Goal: Task Accomplishment & Management: Manage account settings

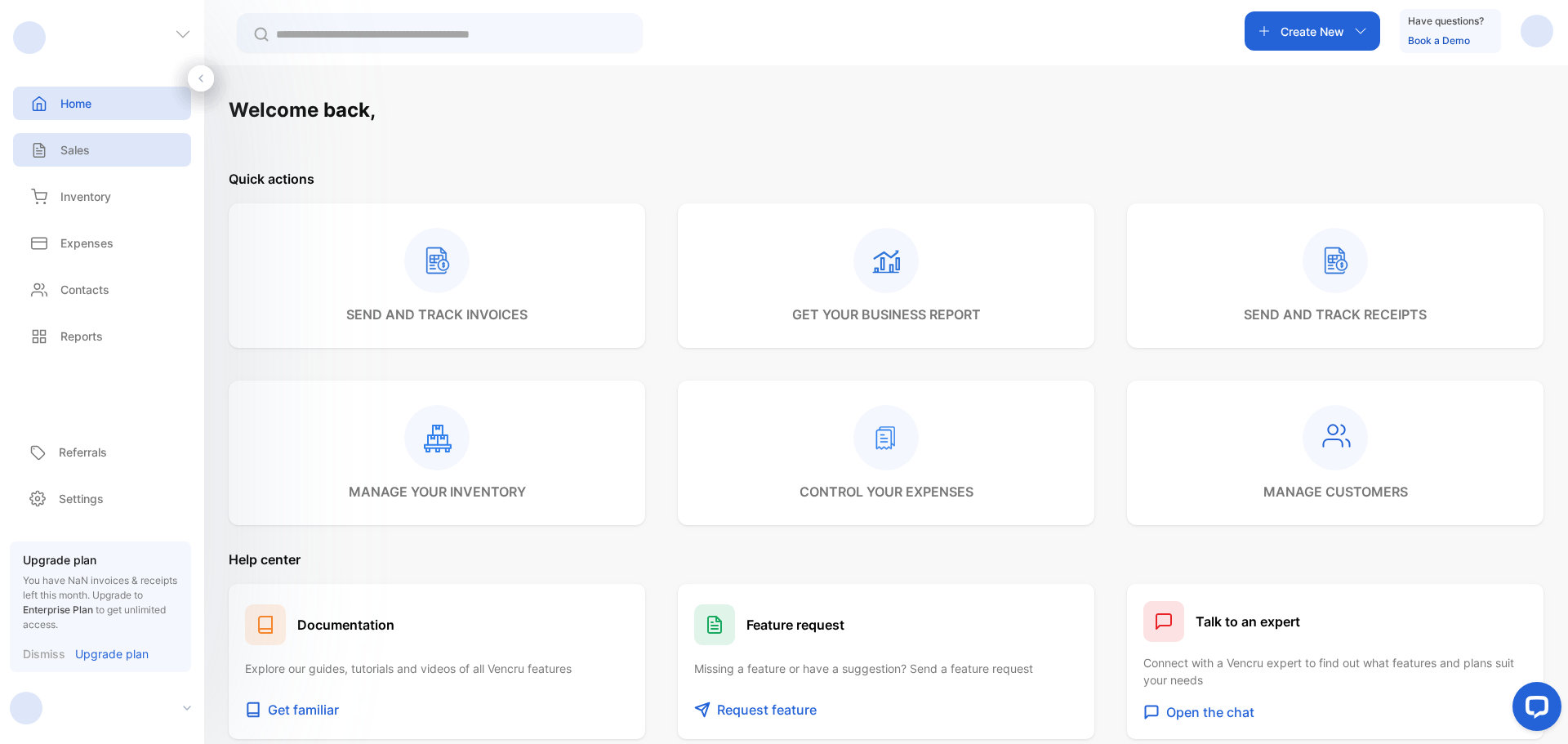
click at [100, 155] on div "Sales" at bounding box center [102, 149] width 178 height 34
click at [1524, 42] on div "button" at bounding box center [1537, 31] width 33 height 33
click at [1494, 97] on div "View profile" at bounding box center [1477, 82] width 150 height 33
click at [1540, 46] on div "button" at bounding box center [1537, 31] width 33 height 33
click at [1503, 85] on span "View profile" at bounding box center [1478, 82] width 71 height 17
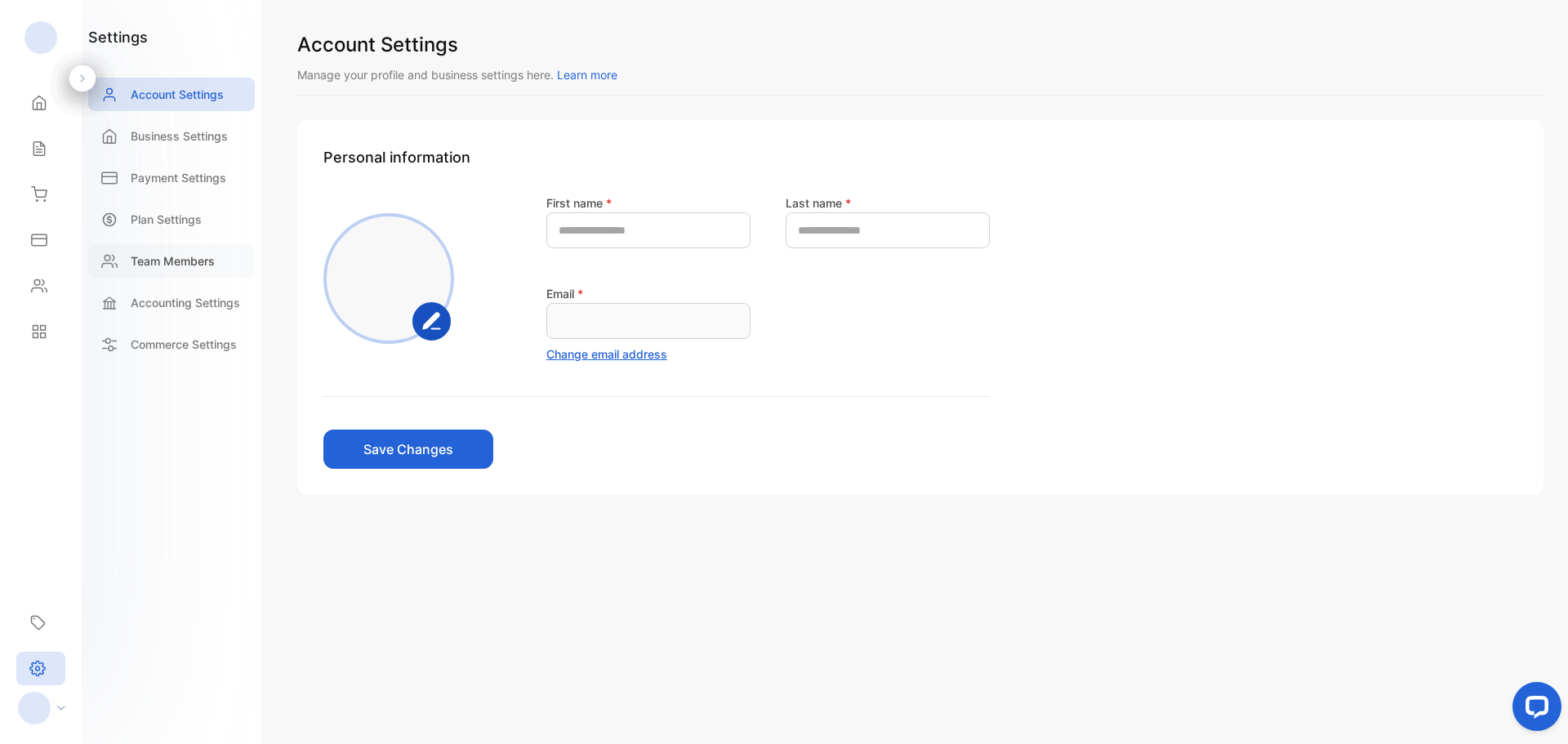
click at [130, 260] on p "Team Members" at bounding box center [172, 260] width 84 height 17
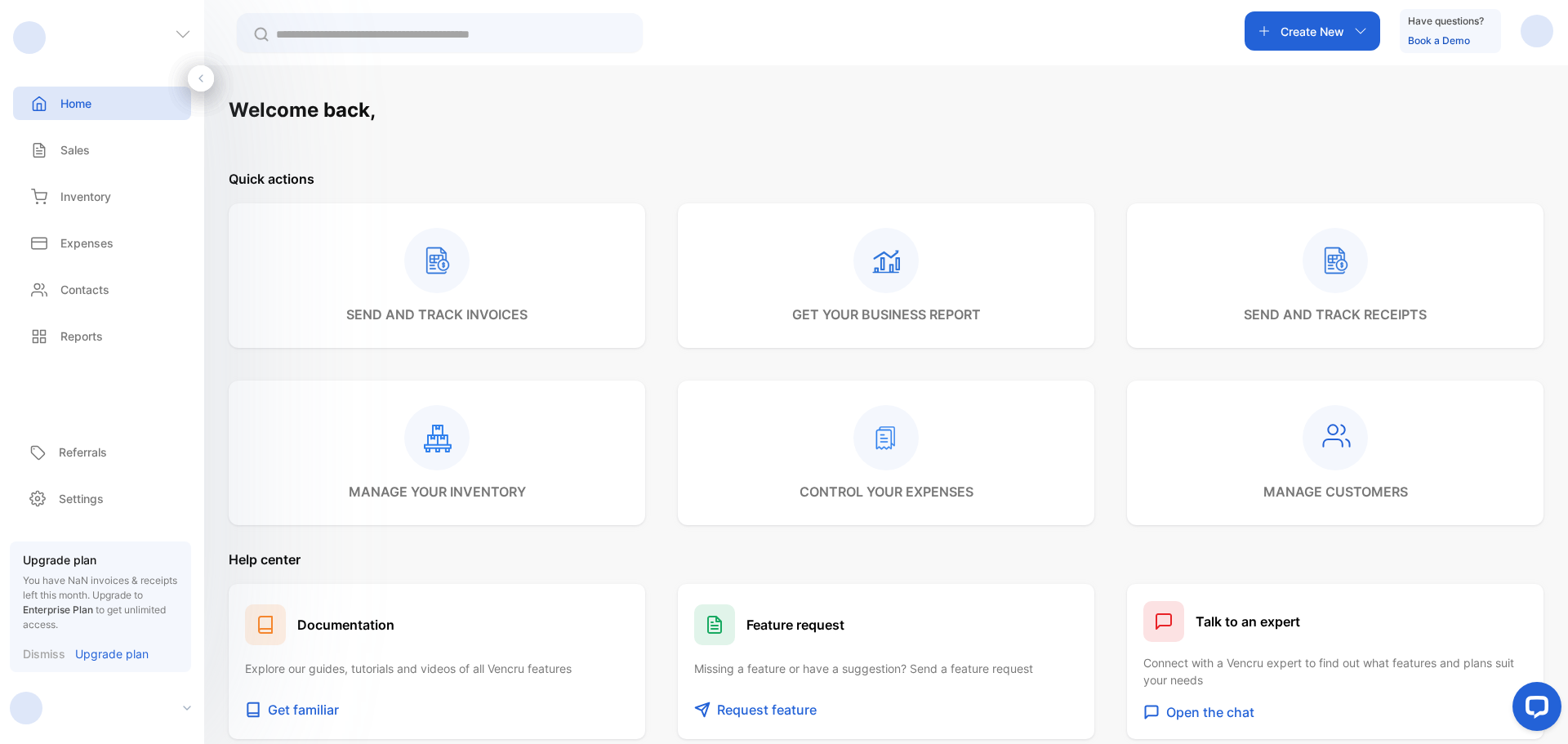
click at [175, 29] on icon at bounding box center [183, 34] width 16 height 16
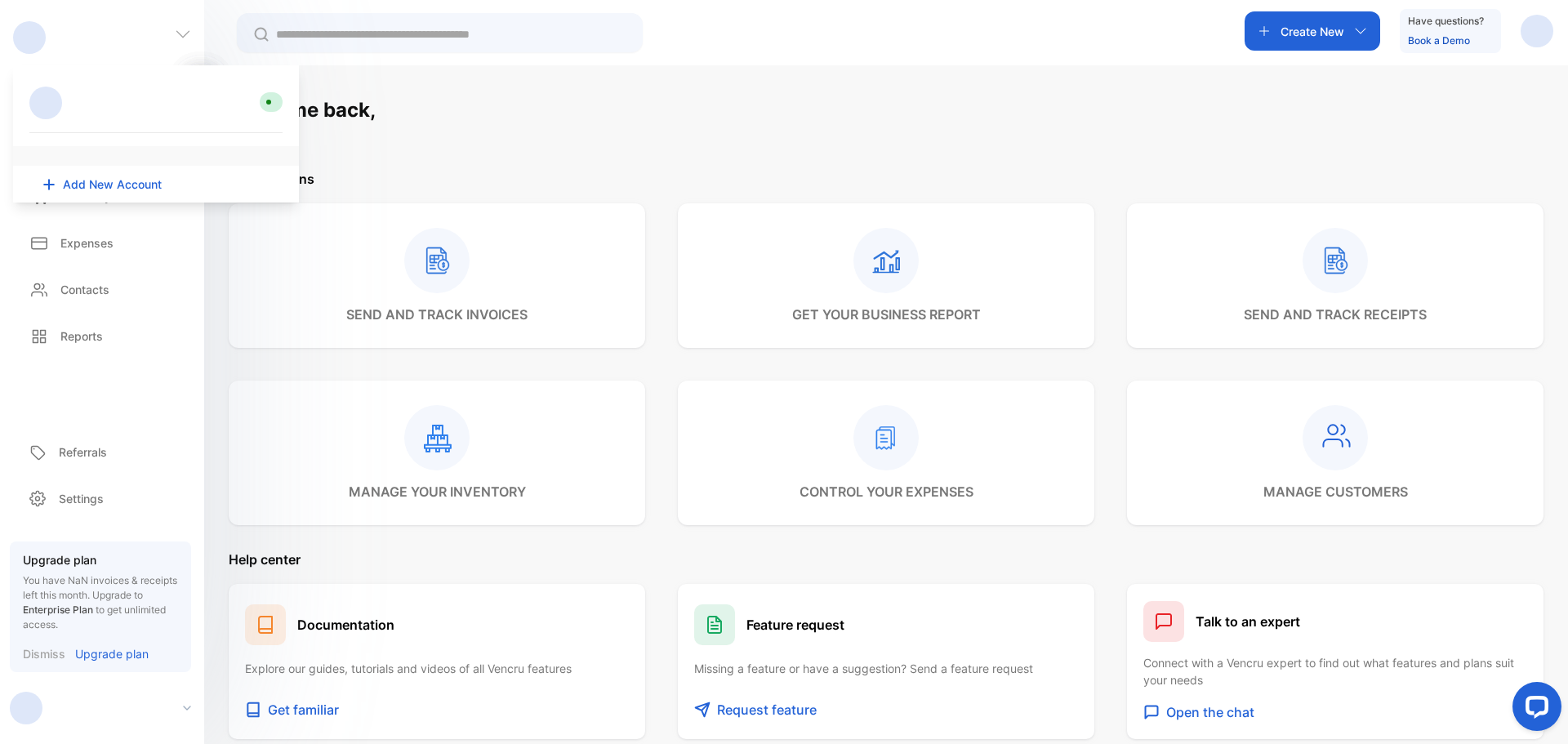
click at [270, 105] on div at bounding box center [271, 102] width 23 height 20
click at [57, 100] on div at bounding box center [46, 103] width 33 height 33
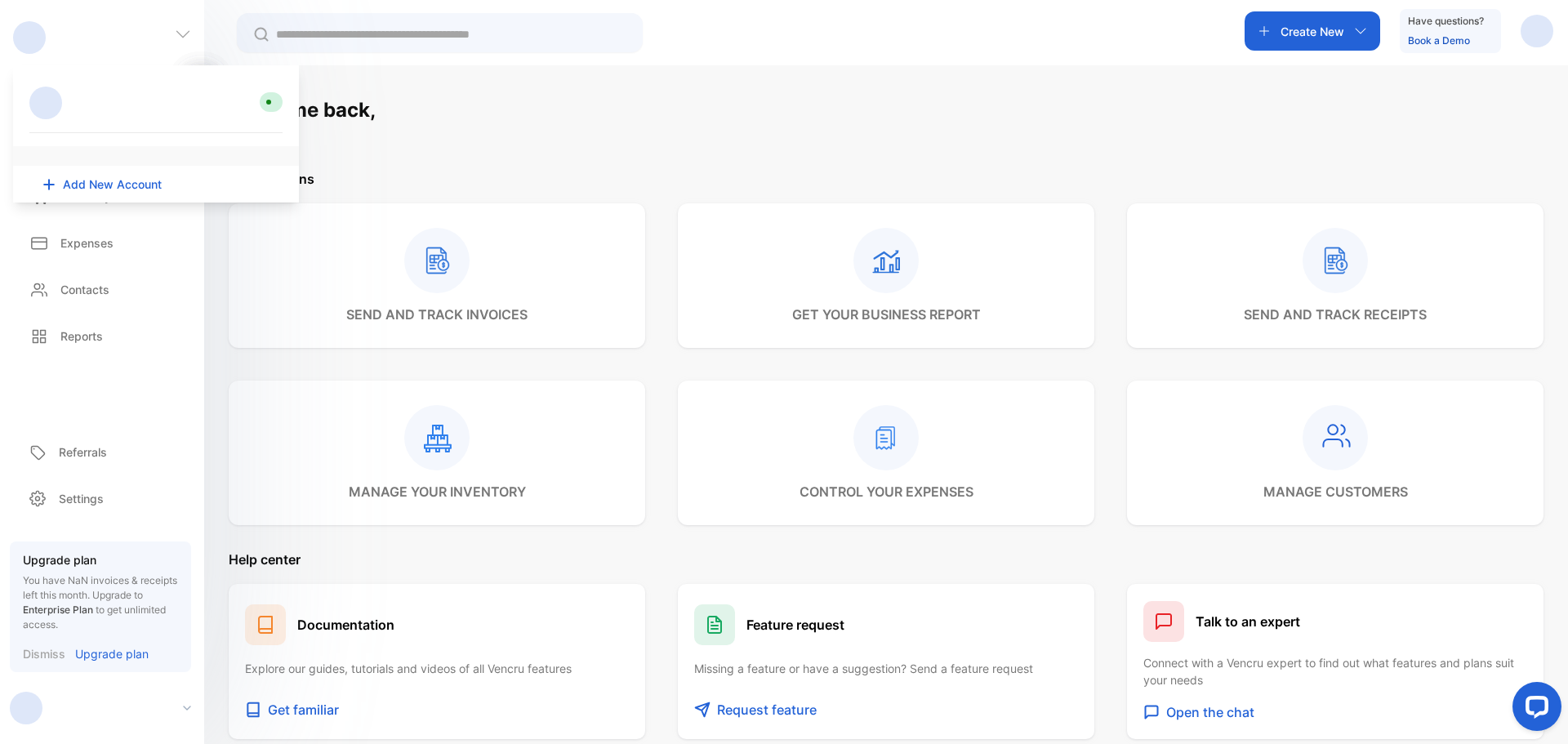
click at [56, 101] on div at bounding box center [46, 103] width 33 height 33
click at [185, 31] on icon at bounding box center [183, 34] width 16 height 16
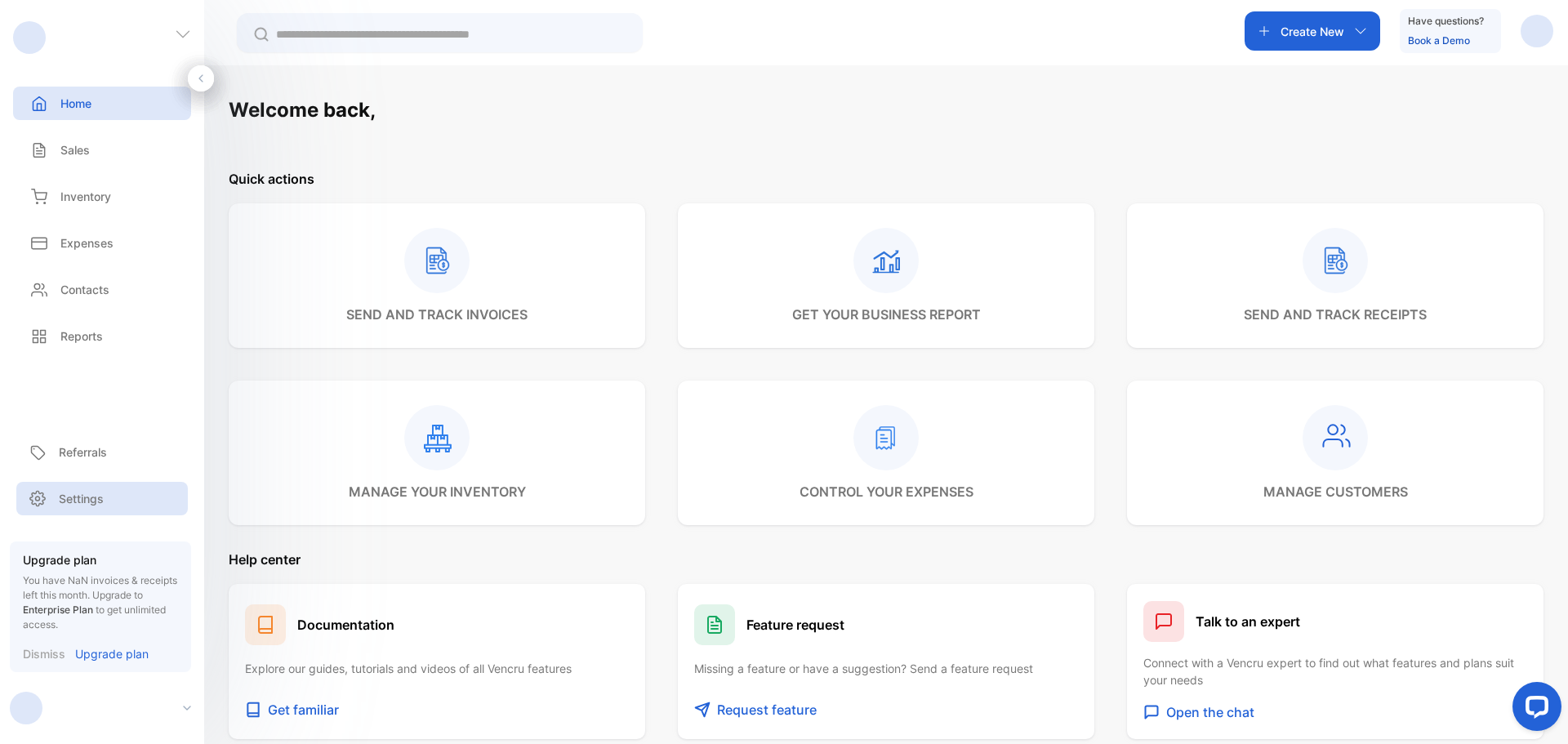
click at [94, 504] on p "Settings" at bounding box center [81, 498] width 45 height 17
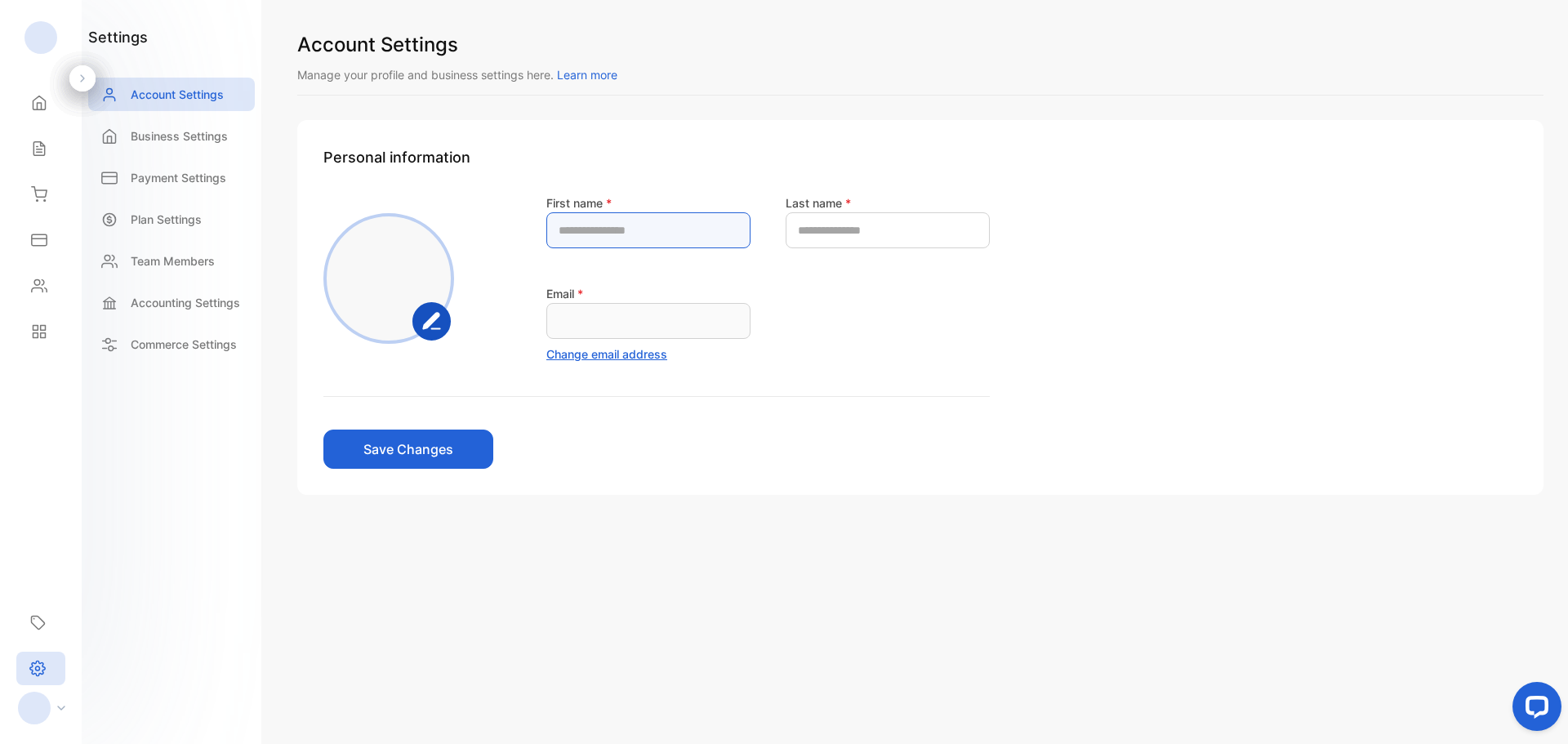
click at [639, 235] on name-inputfirstname "text" at bounding box center [648, 231] width 204 height 36
click at [990, 362] on div "First name * Last name * Email * Change email address" at bounding box center [768, 278] width 443 height 171
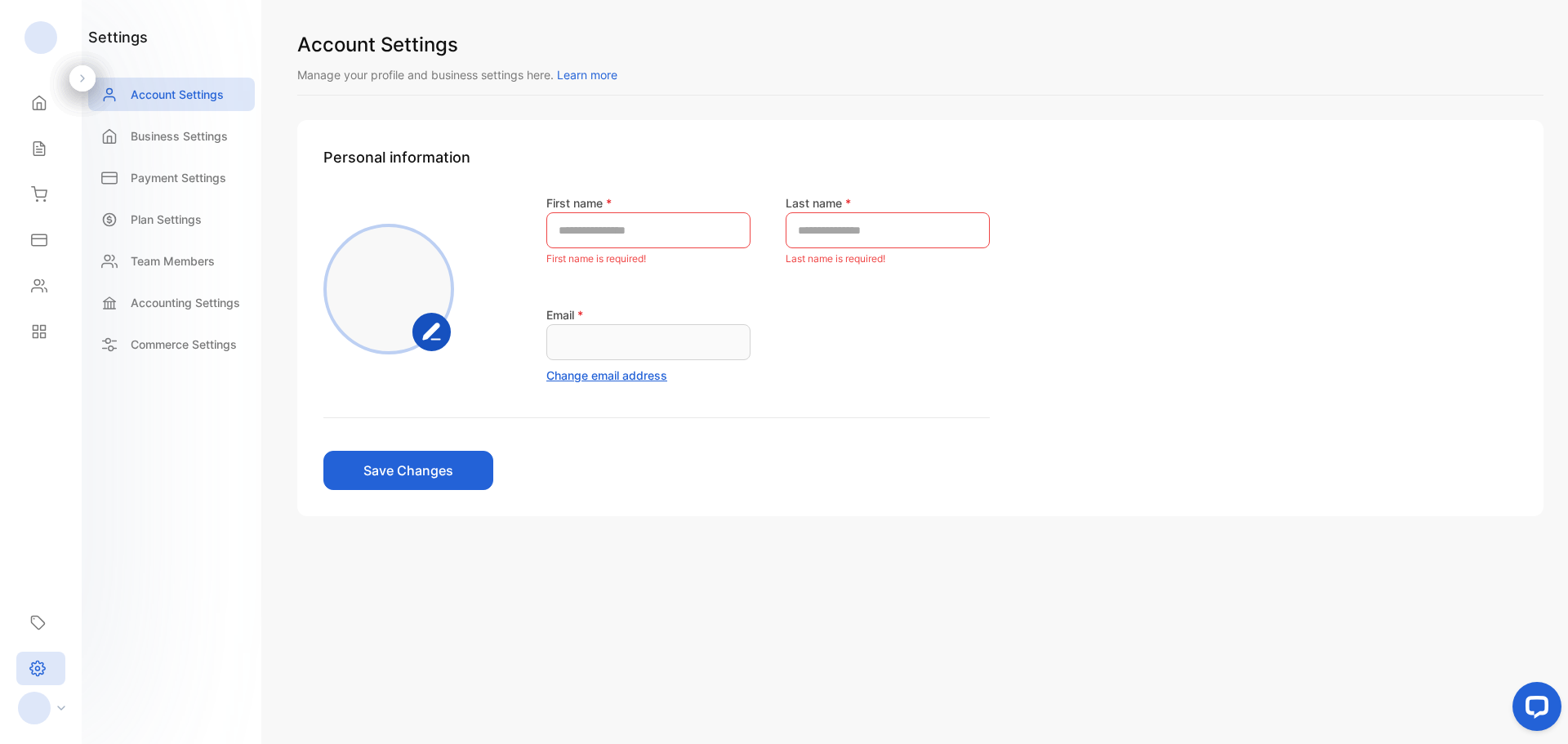
click at [83, 82] on icon at bounding box center [83, 79] width 11 height 11
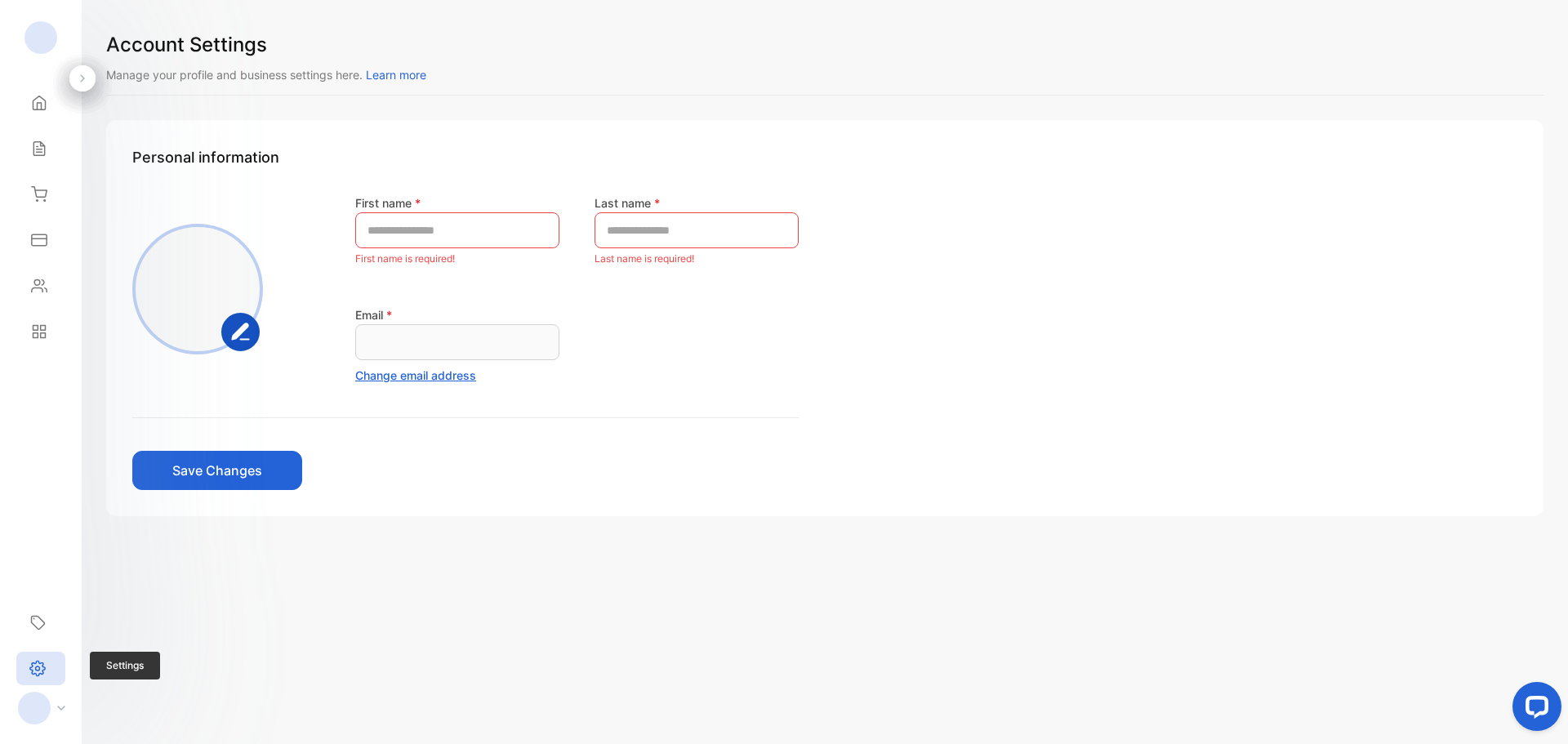
click at [24, 650] on div "Settings Settings" at bounding box center [41, 668] width 49 height 47
click at [36, 700] on div at bounding box center [34, 708] width 33 height 33
click at [126, 687] on button "Log out" at bounding box center [135, 696] width 122 height 31
click at [57, 716] on div at bounding box center [46, 708] width 72 height 33
click at [128, 698] on p "Log out" at bounding box center [130, 696] width 34 height 15
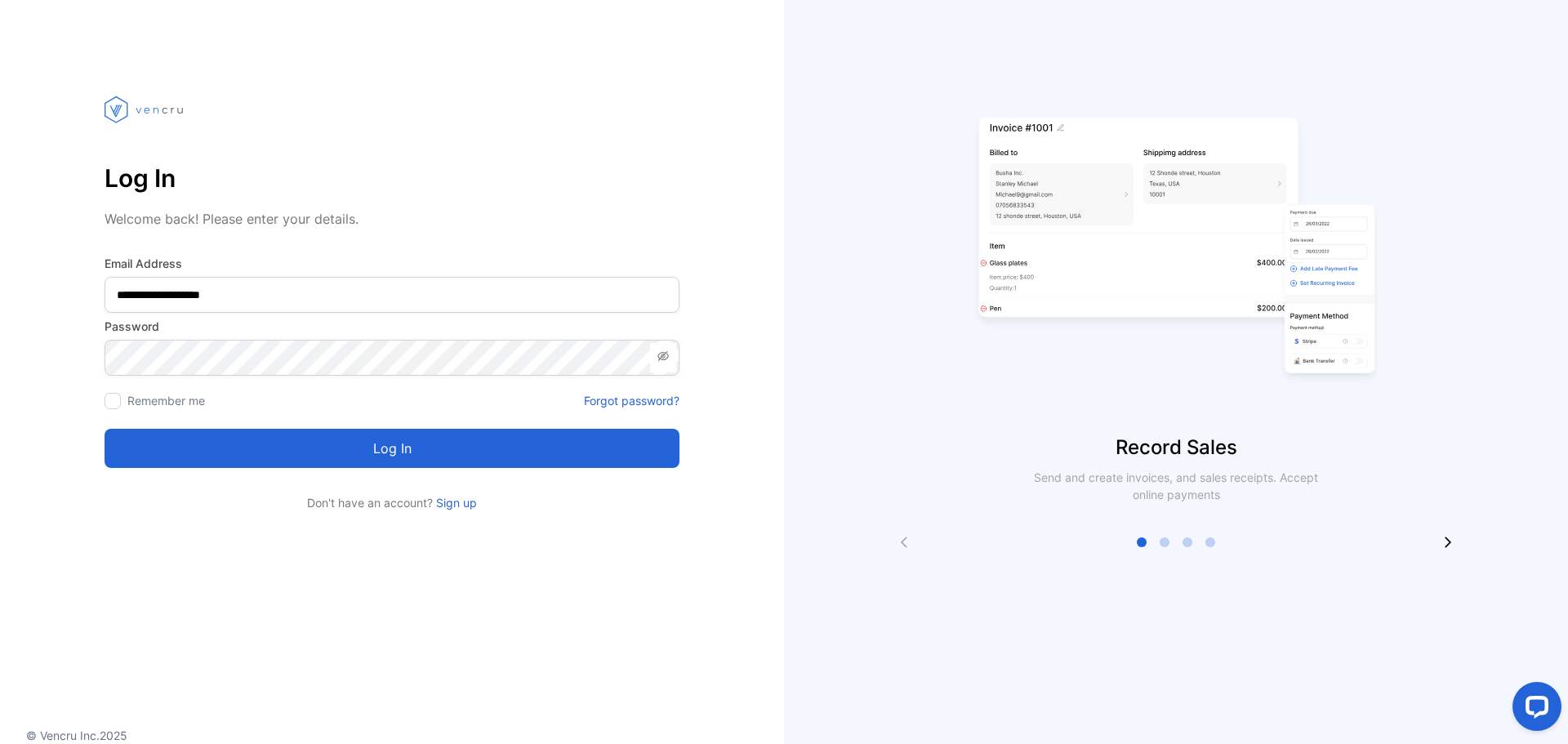
click at [463, 452] on button "Log in" at bounding box center [391, 448] width 575 height 39
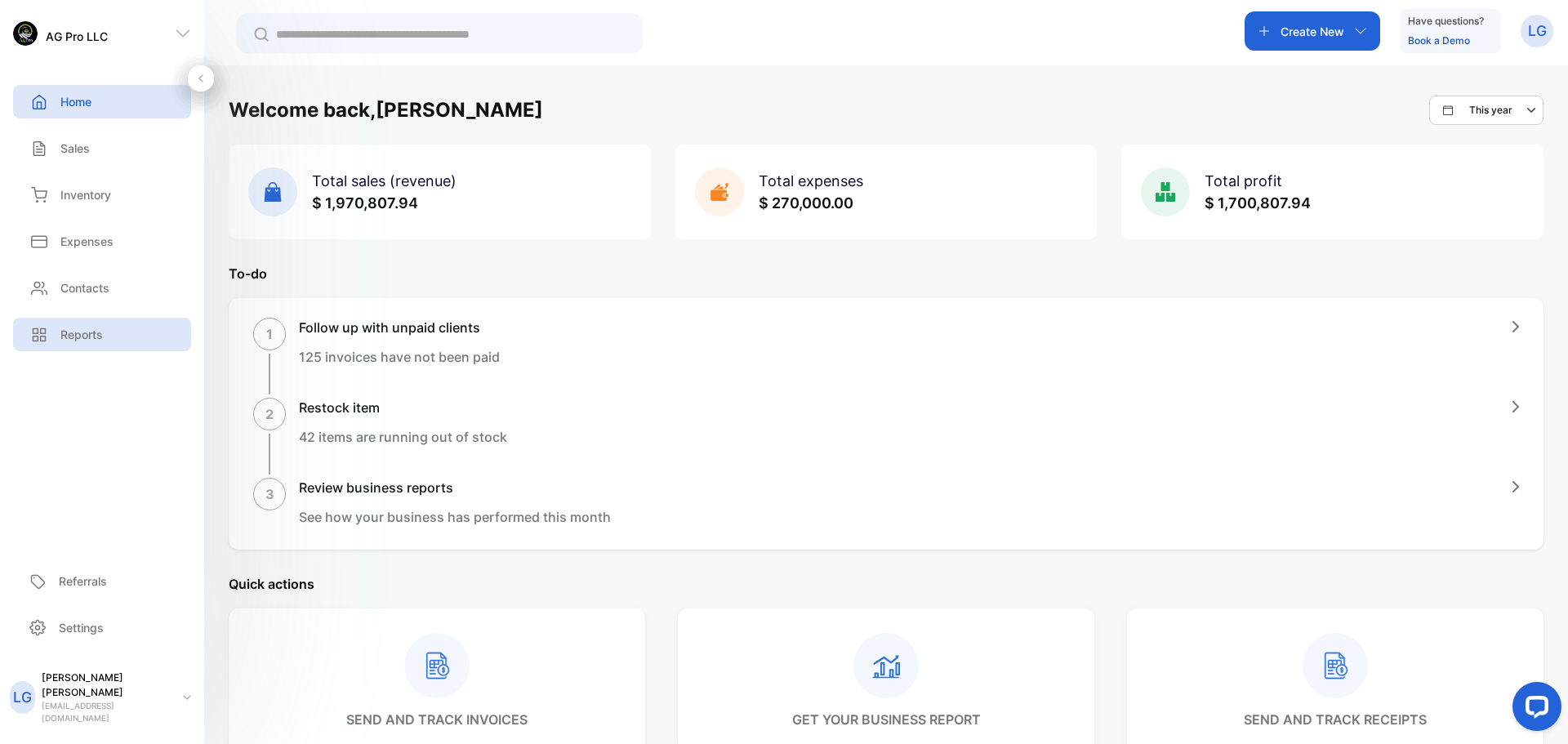
click at [77, 329] on p "Reports" at bounding box center [82, 334] width 43 height 17
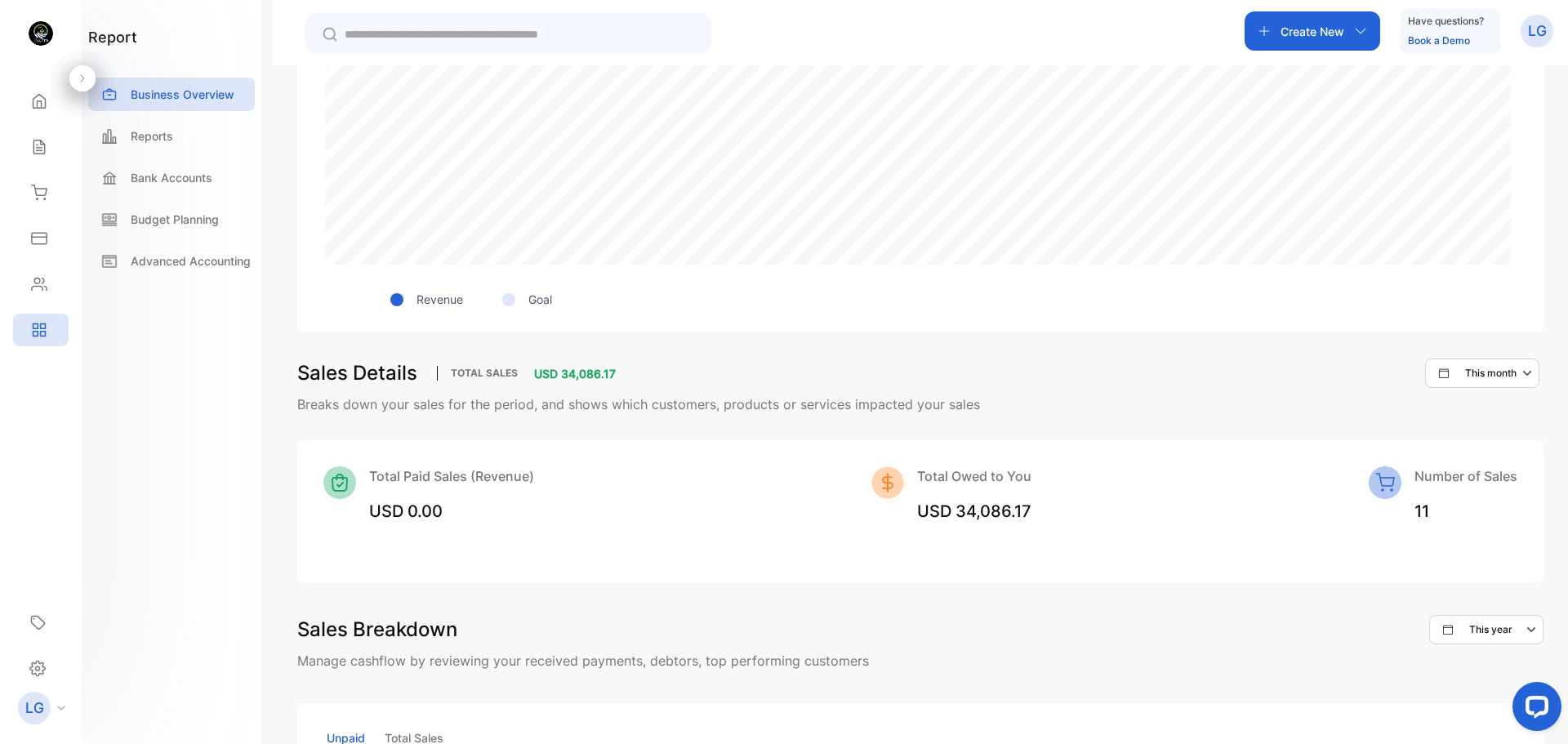
scroll to position [326, 0]
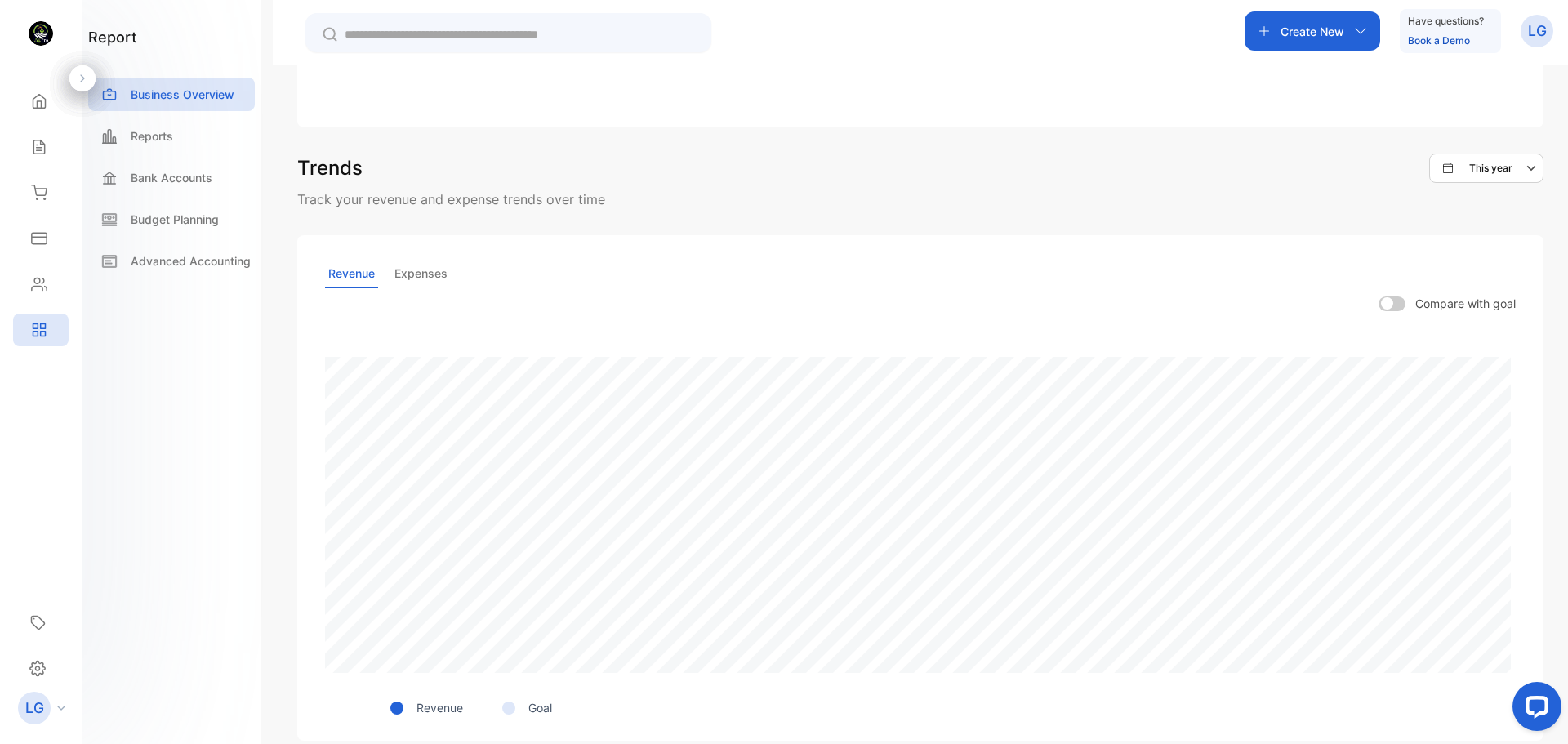
click at [81, 82] on icon at bounding box center [82, 78] width 4 height 7
